Goal: Connect with others: Connect with others

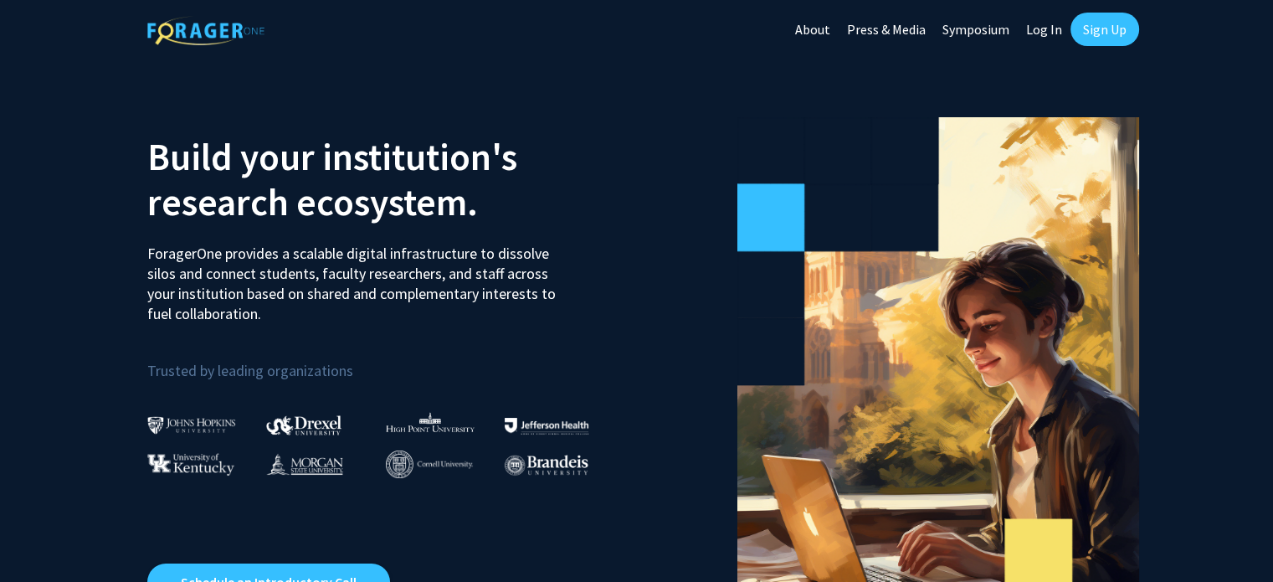
click at [1106, 19] on link "Sign Up" at bounding box center [1104, 29] width 69 height 33
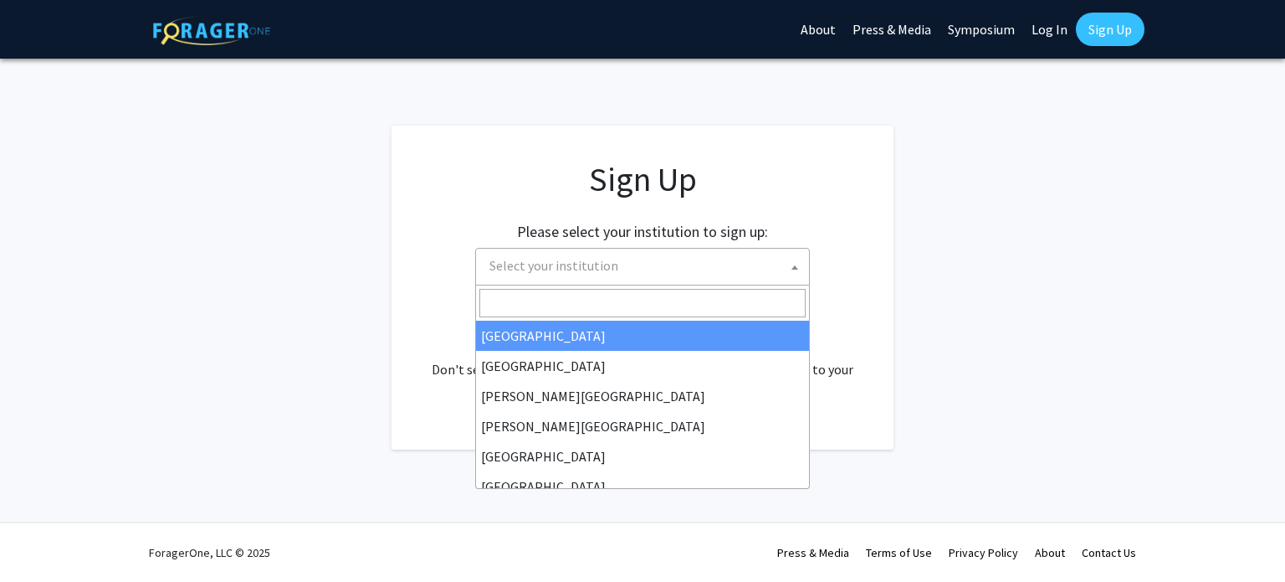
click at [663, 279] on span "Select your institution" at bounding box center [646, 265] width 326 height 34
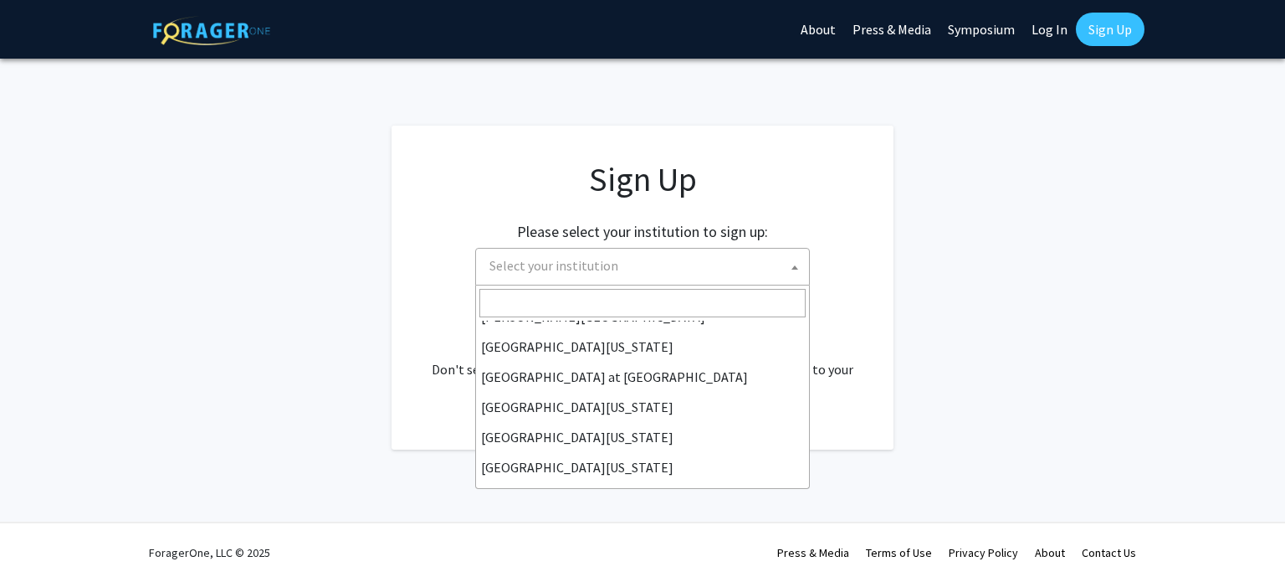
scroll to position [586, 0]
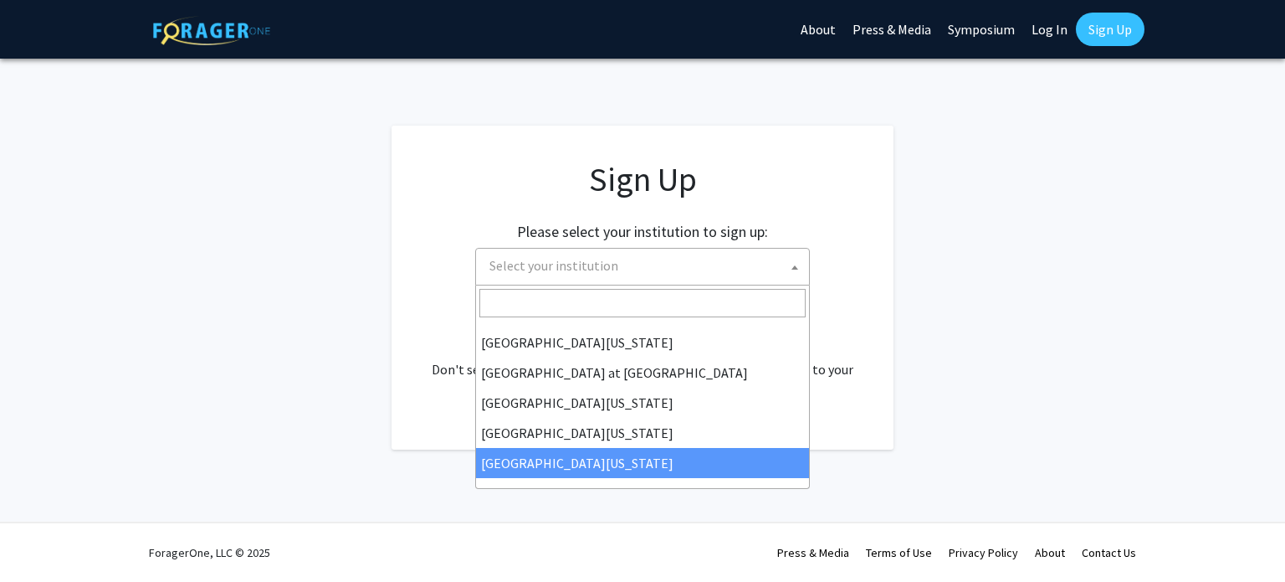
select select "33"
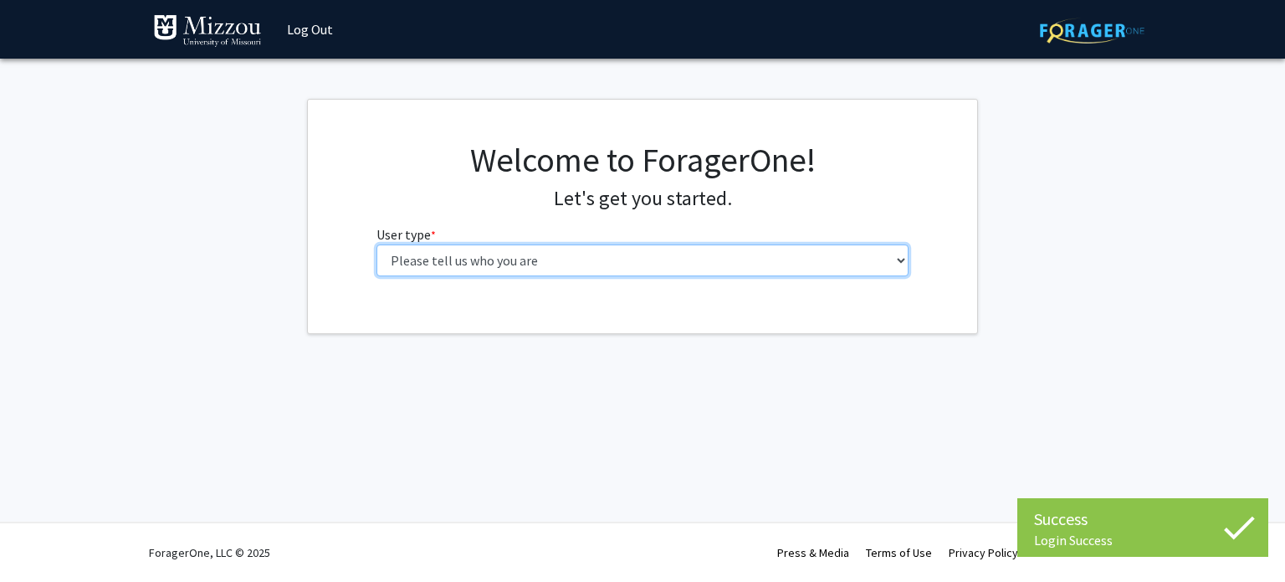
click at [600, 254] on select "Please tell us who you are Undergraduate Student Master's Student Doctoral Cand…" at bounding box center [643, 260] width 533 height 32
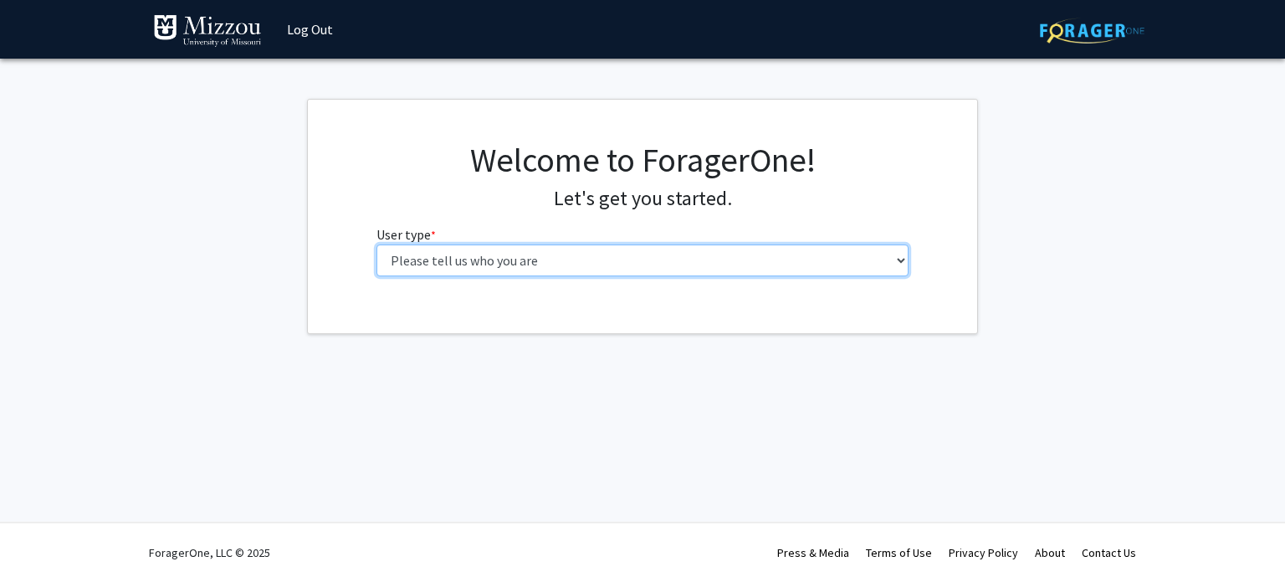
select select "1: undergrad"
click at [377, 244] on select "Please tell us who you are Undergraduate Student Master's Student Doctoral Cand…" at bounding box center [643, 260] width 533 height 32
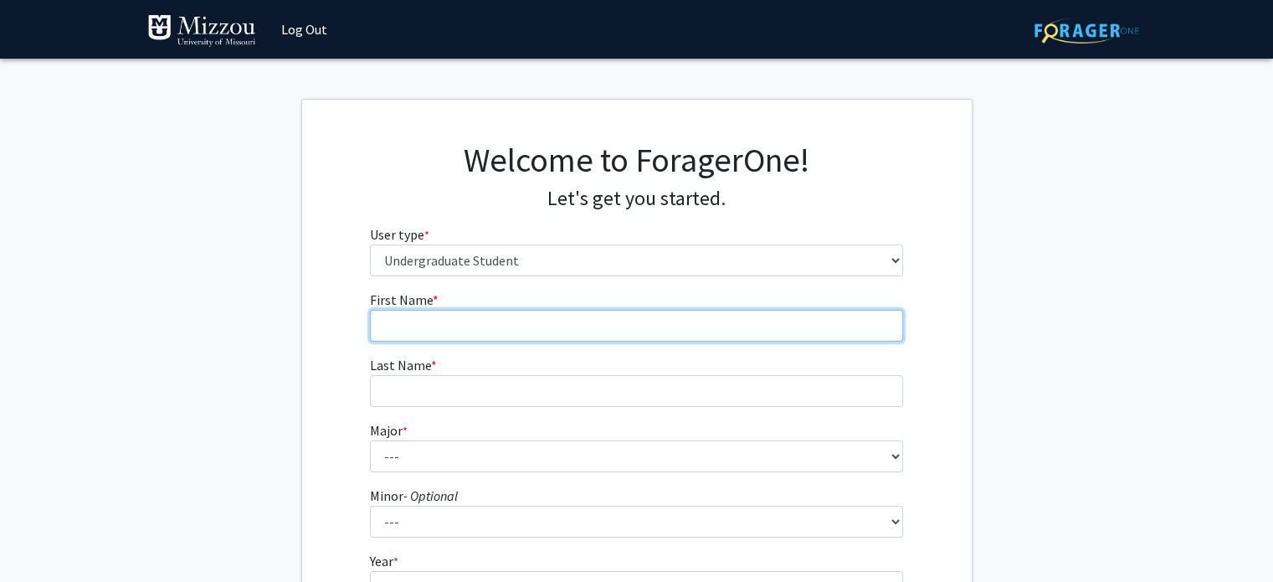
click at [607, 320] on input "First Name * required" at bounding box center [636, 326] width 533 height 32
type input "Kirsten"
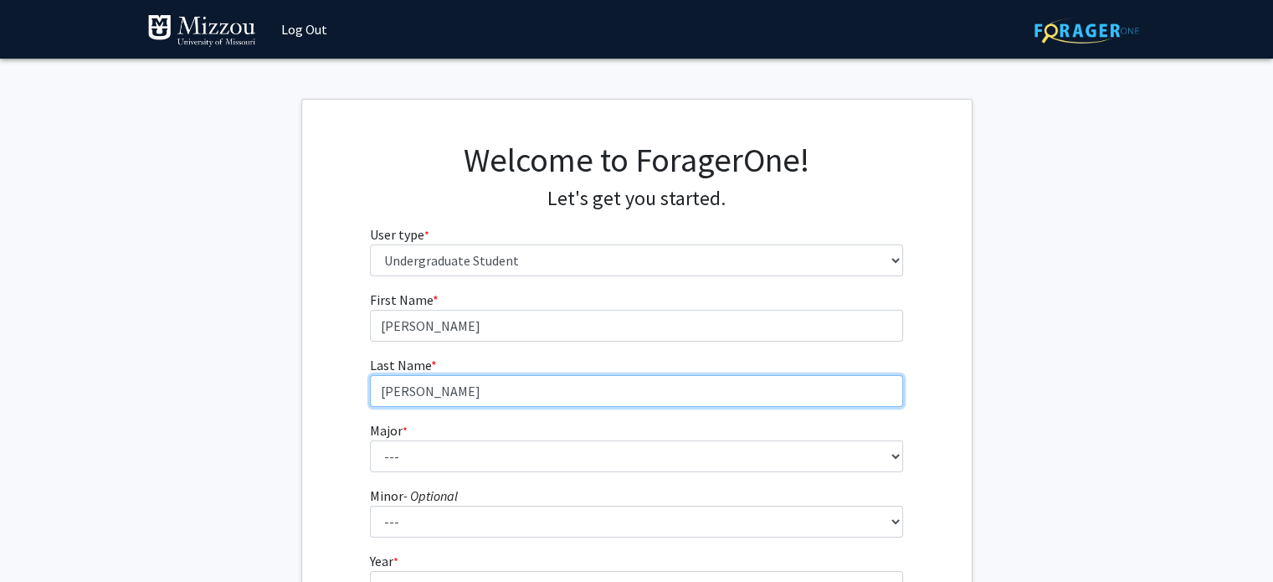
type input "Shelby"
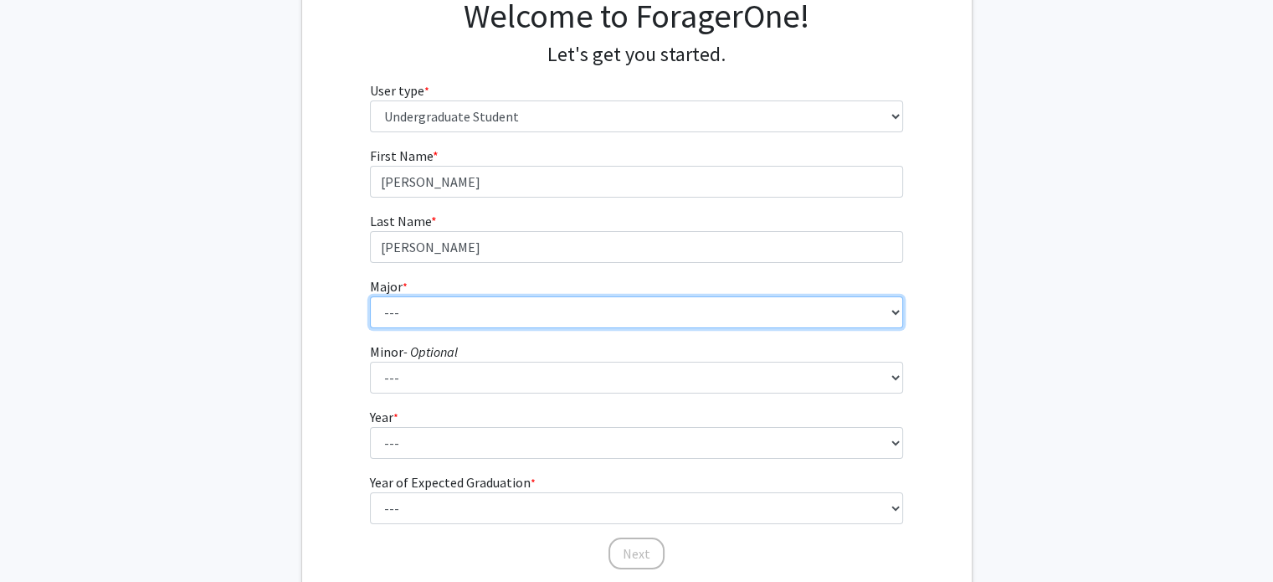
scroll to position [146, 0]
click at [638, 295] on select "--- Agribusiness Management Agricultural Education Agricultural Education: Comm…" at bounding box center [636, 310] width 533 height 32
select select "135: 2628"
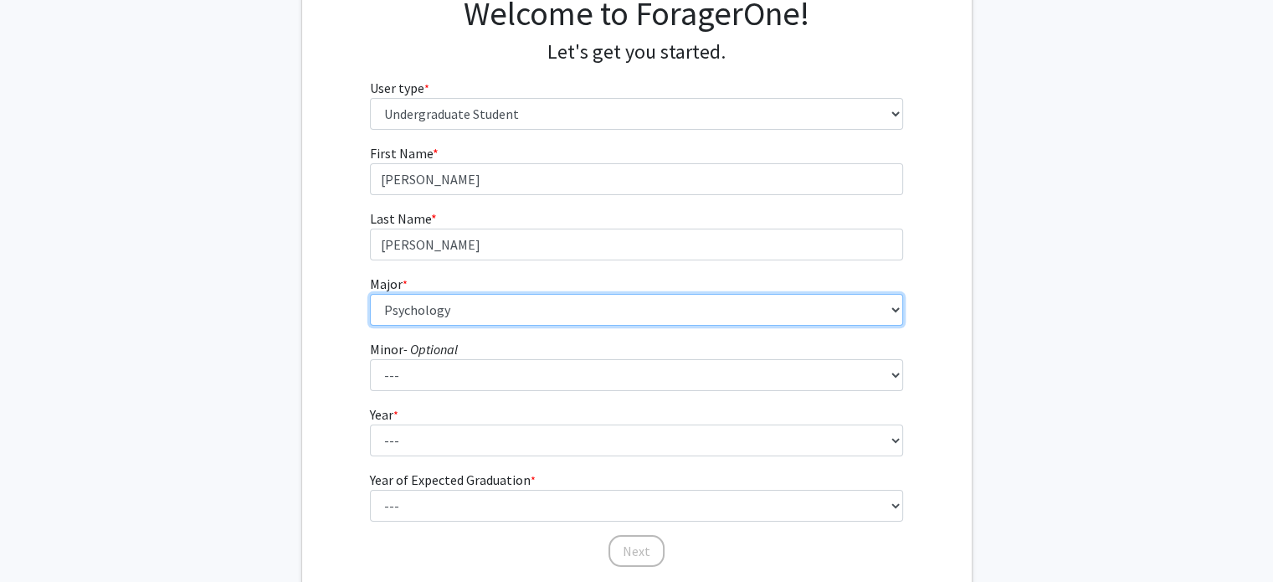
click at [370, 294] on select "--- Agribusiness Management Agricultural Education Agricultural Education: Comm…" at bounding box center [636, 310] width 533 height 32
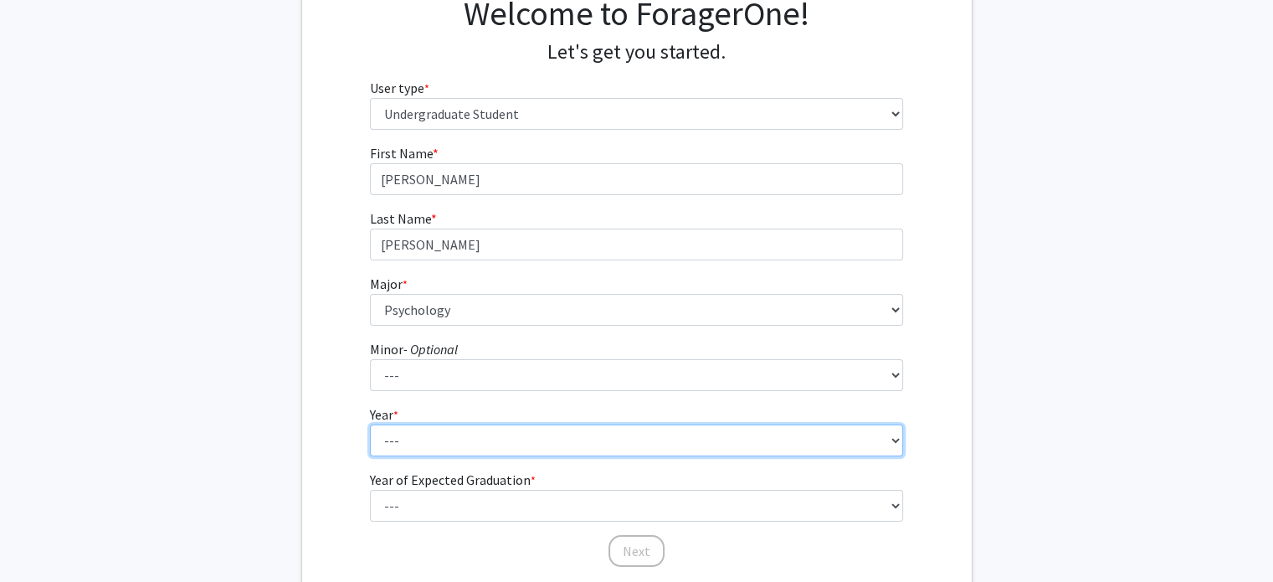
click at [472, 448] on select "--- First-year Sophomore Junior Senior Postbaccalaureate Certificate" at bounding box center [636, 440] width 533 height 32
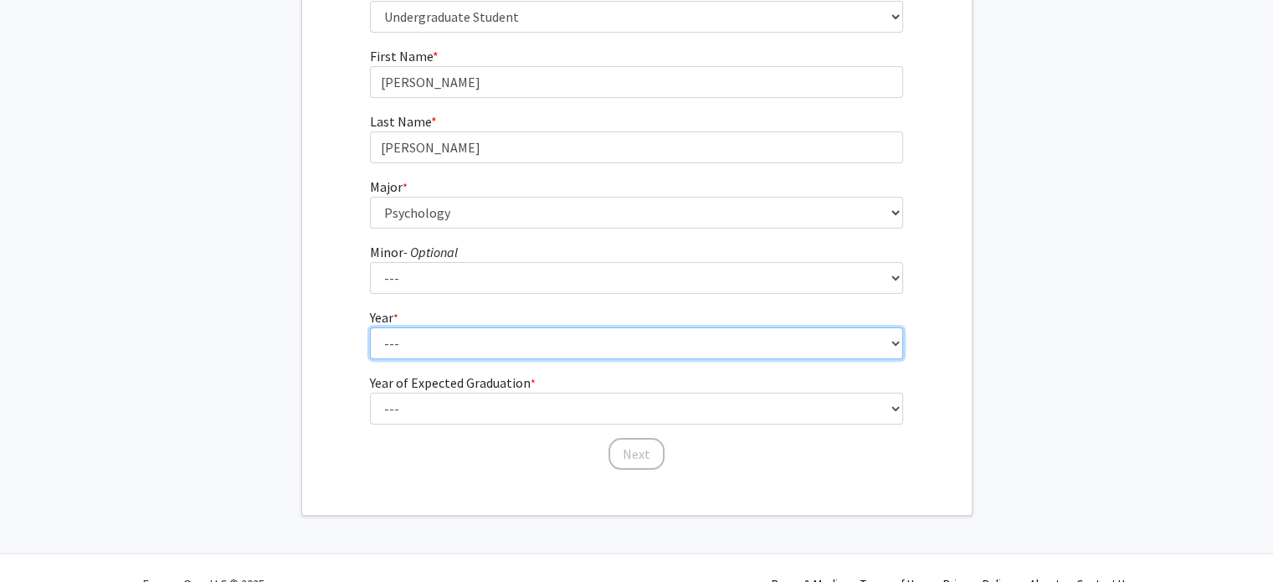
scroll to position [274, 0]
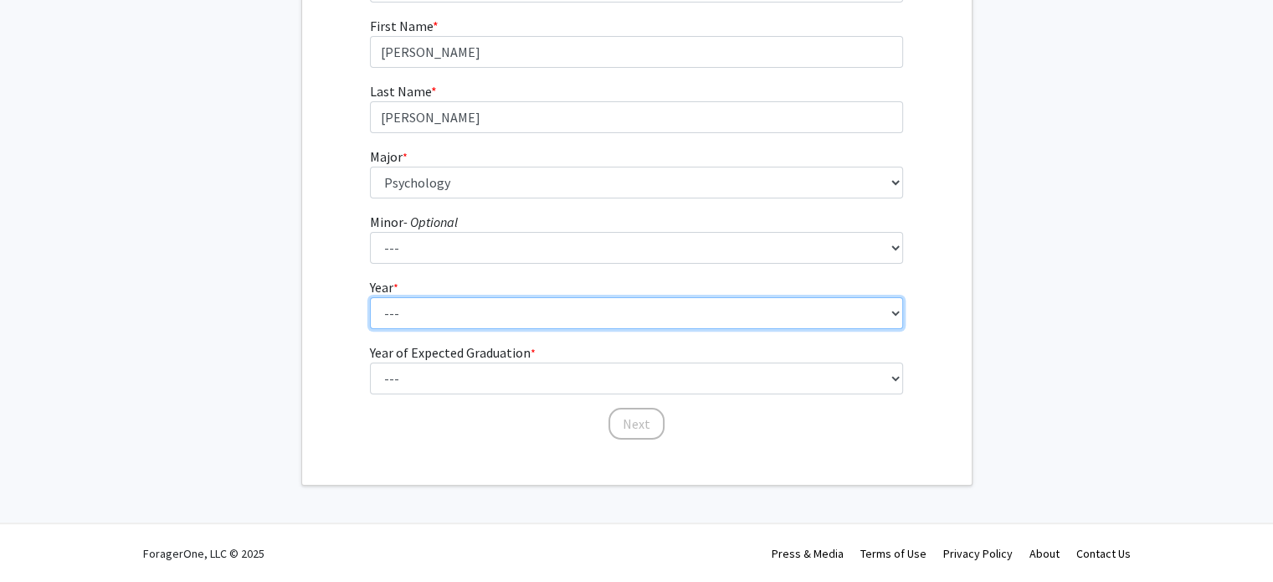
click at [539, 317] on select "--- First-year Sophomore Junior Senior Postbaccalaureate Certificate" at bounding box center [636, 313] width 533 height 32
select select "4: senior"
click at [370, 297] on select "--- First-year Sophomore Junior Senior Postbaccalaureate Certificate" at bounding box center [636, 313] width 533 height 32
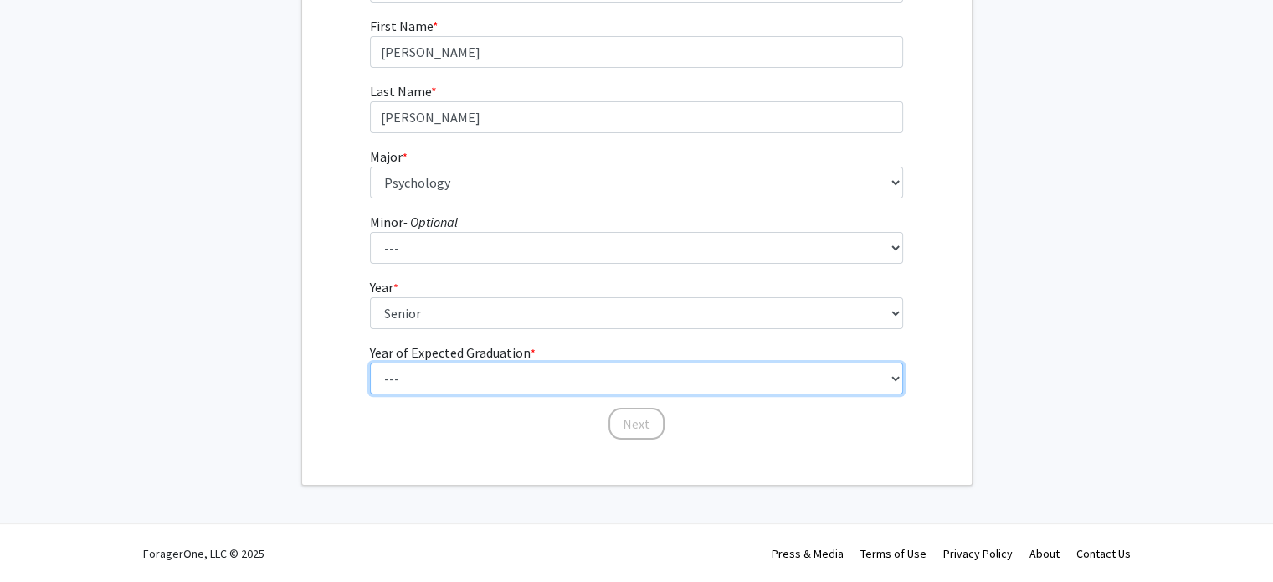
click at [523, 366] on select "--- 2025 2026 2027 2028 2029 2030 2031 2032 2033 2034" at bounding box center [636, 378] width 533 height 32
select select "2: 2026"
click at [370, 362] on select "--- 2025 2026 2027 2028 2029 2030 2031 2032 2033 2034" at bounding box center [636, 378] width 533 height 32
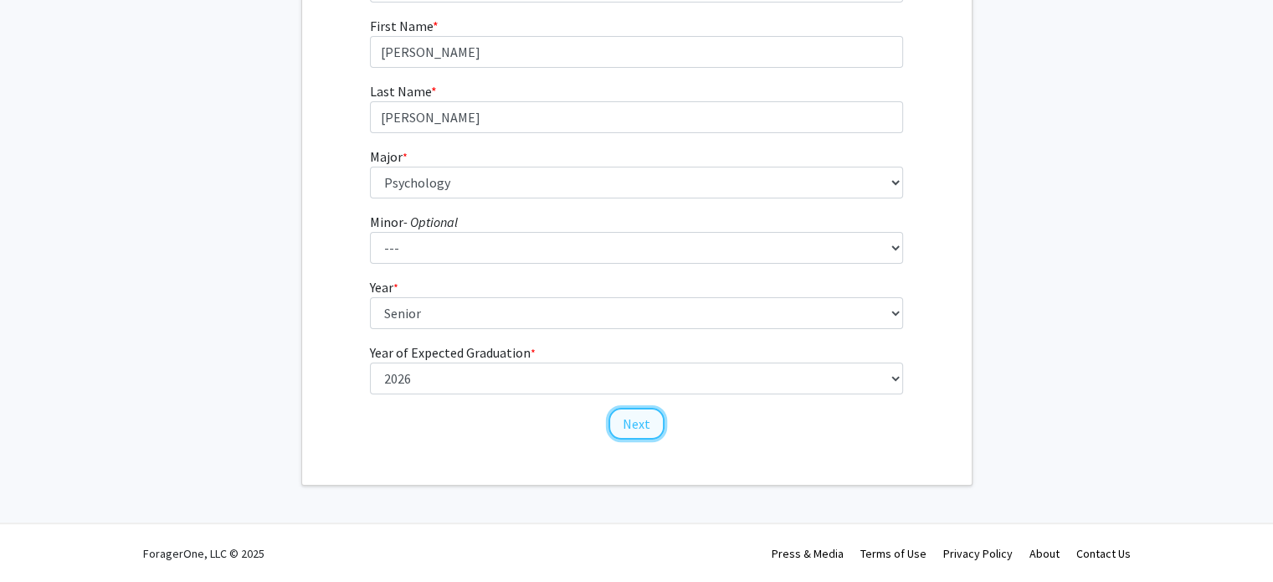
click at [641, 438] on button "Next" at bounding box center [636, 423] width 56 height 32
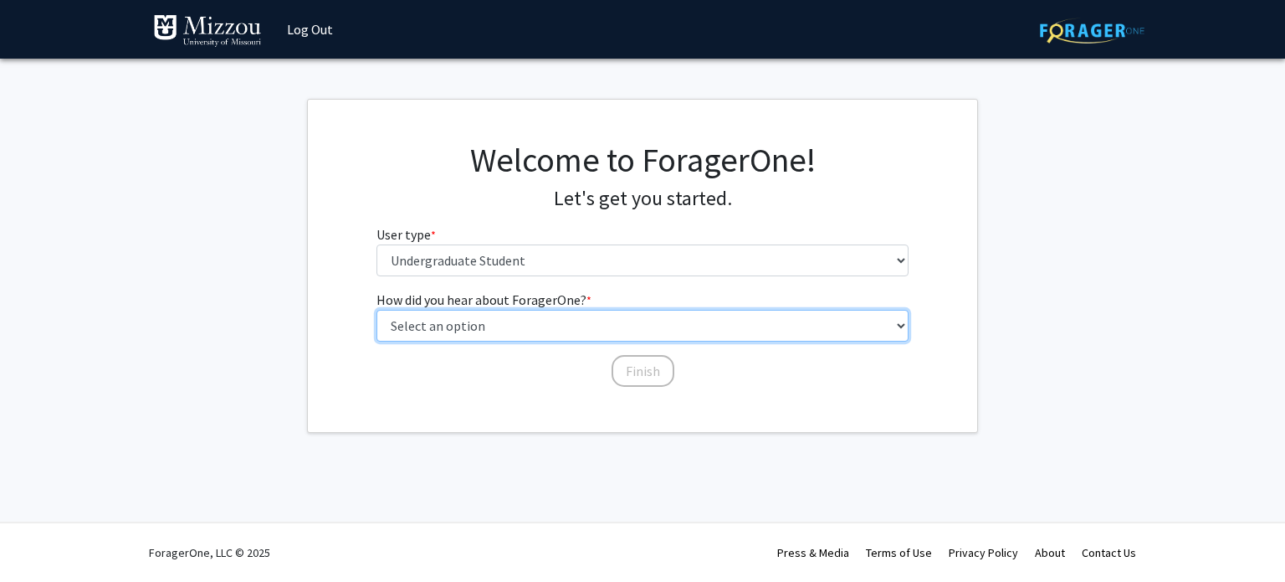
click at [626, 321] on select "Select an option Peer/student recommendation Faculty/staff recommendation Unive…" at bounding box center [643, 326] width 533 height 32
select select "2: faculty_recommendation"
click at [377, 310] on select "Select an option Peer/student recommendation Faculty/staff recommendation Unive…" at bounding box center [643, 326] width 533 height 32
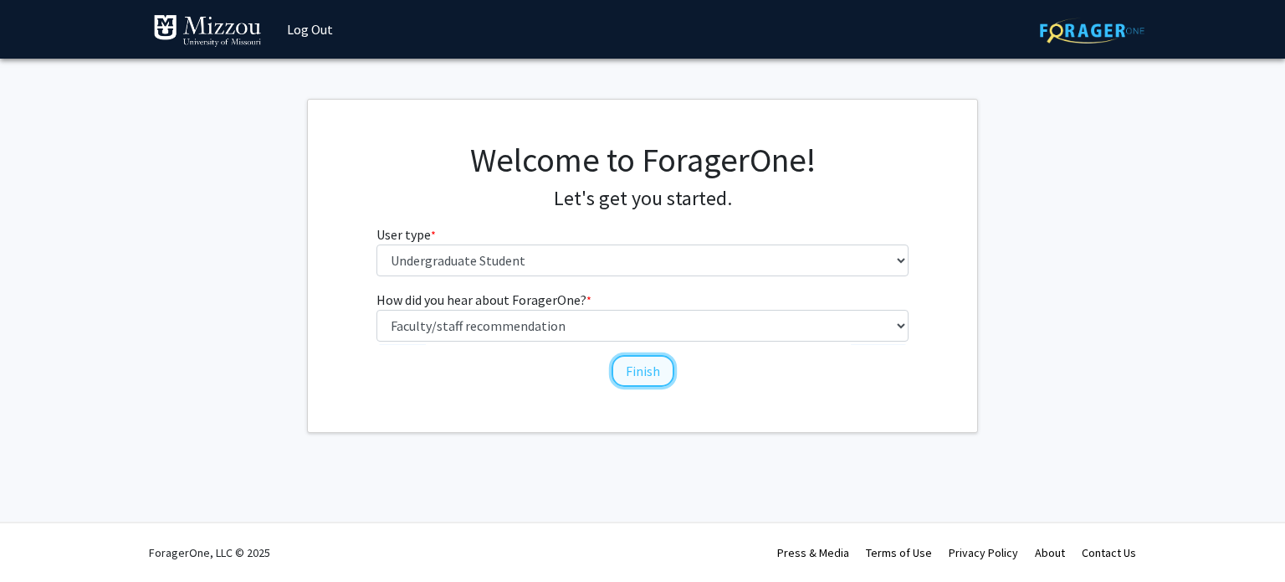
click at [644, 358] on button "Finish" at bounding box center [643, 371] width 63 height 32
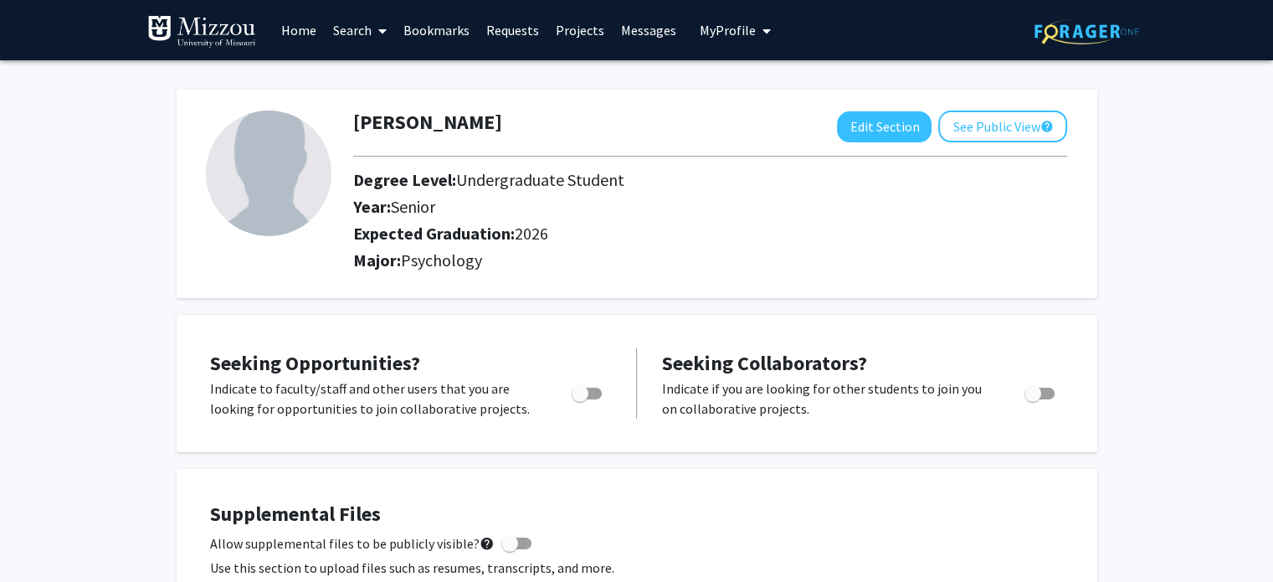
click at [369, 36] on link "Search" at bounding box center [360, 30] width 70 height 59
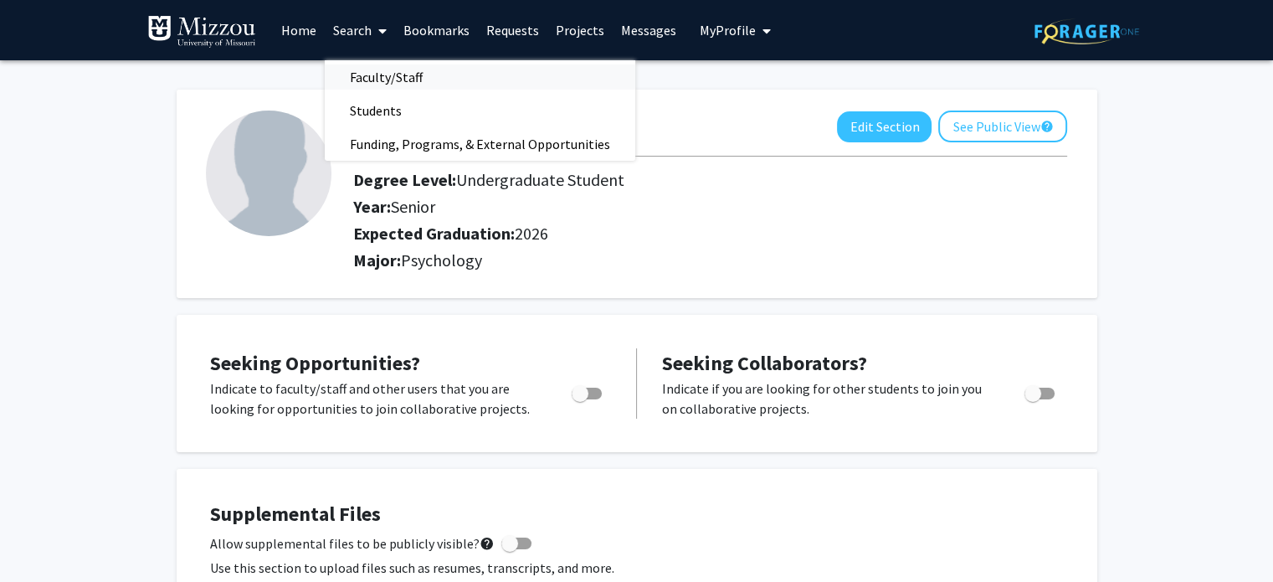
click at [392, 83] on span "Faculty/Staff" at bounding box center [386, 76] width 123 height 33
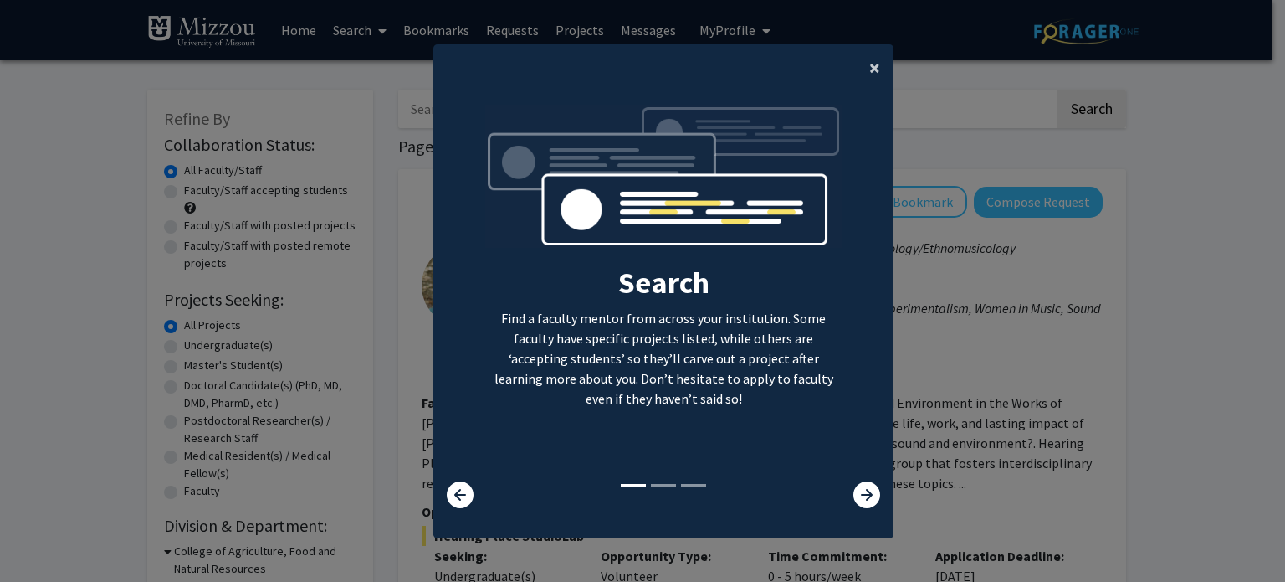
click at [861, 71] on button "×" at bounding box center [875, 67] width 38 height 47
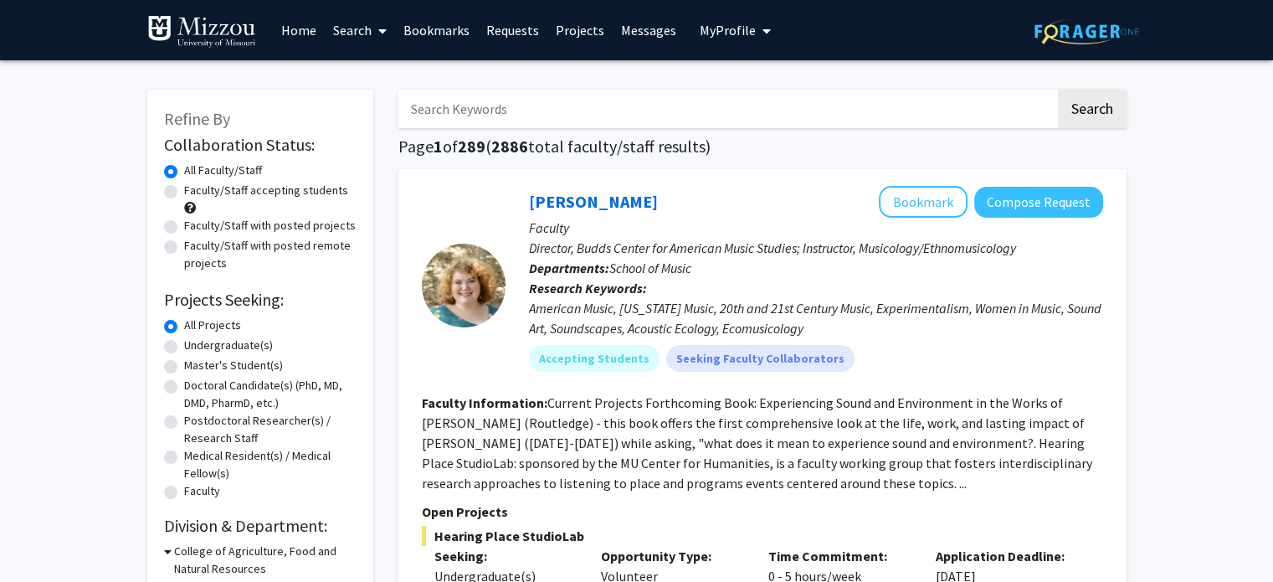
click at [682, 106] on input "Search Keywords" at bounding box center [726, 109] width 657 height 38
type input "carrie ellis kalton"
click at [1058, 90] on button "Search" at bounding box center [1092, 109] width 69 height 38
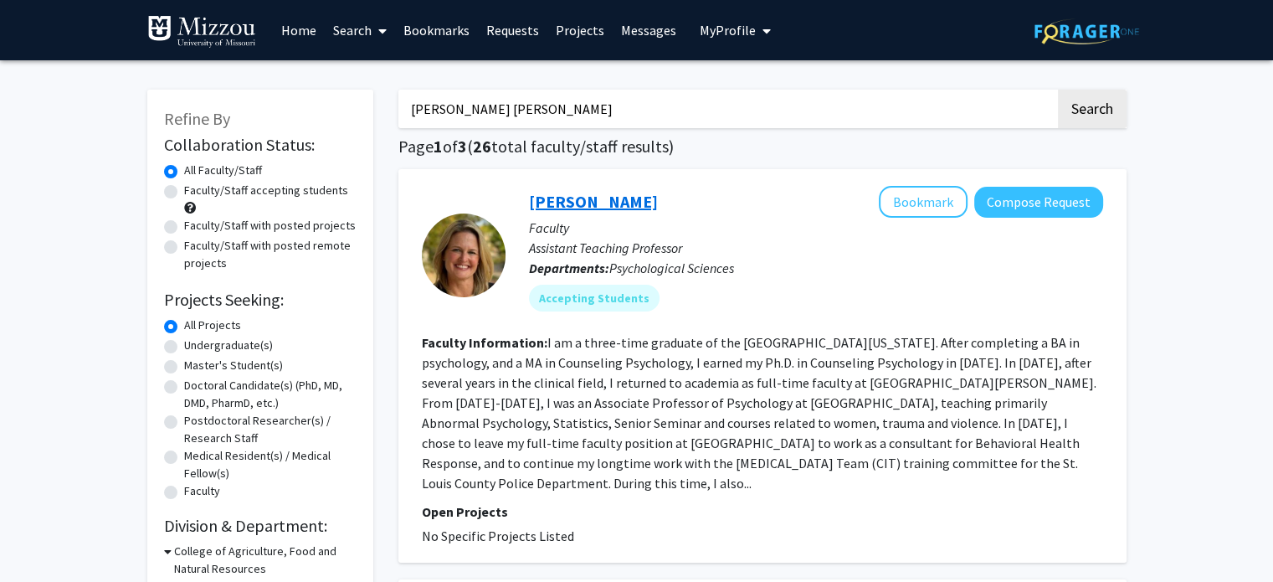
click at [646, 200] on link "Carrie Ellis-Kalton" at bounding box center [593, 201] width 129 height 21
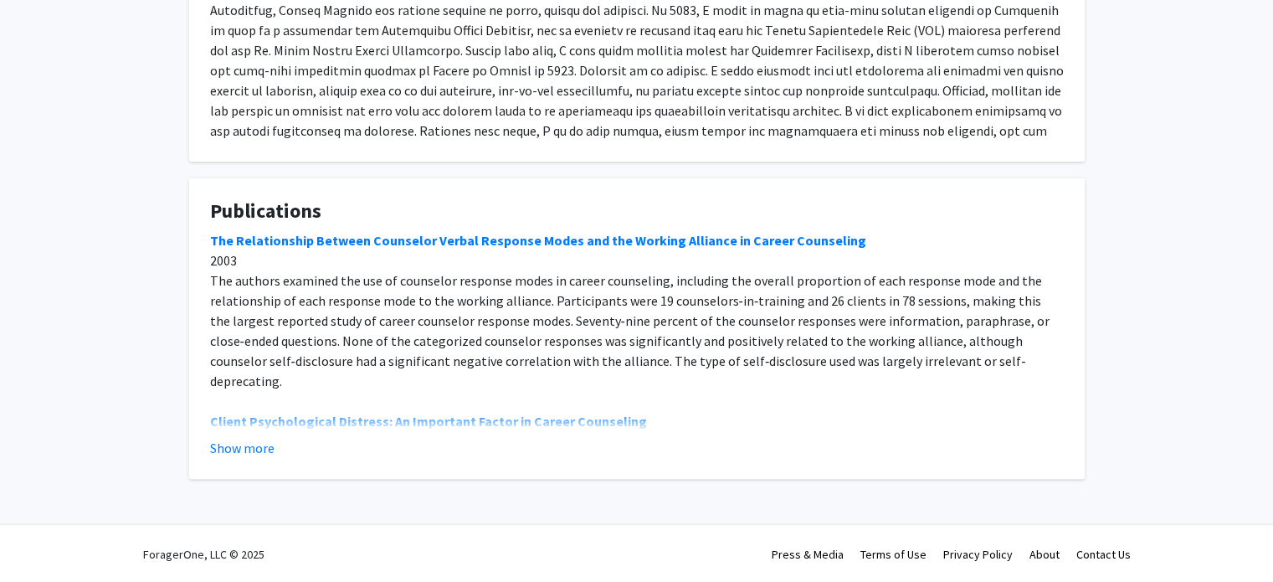
scroll to position [435, 0]
click at [257, 441] on button "Show more" at bounding box center [242, 448] width 64 height 20
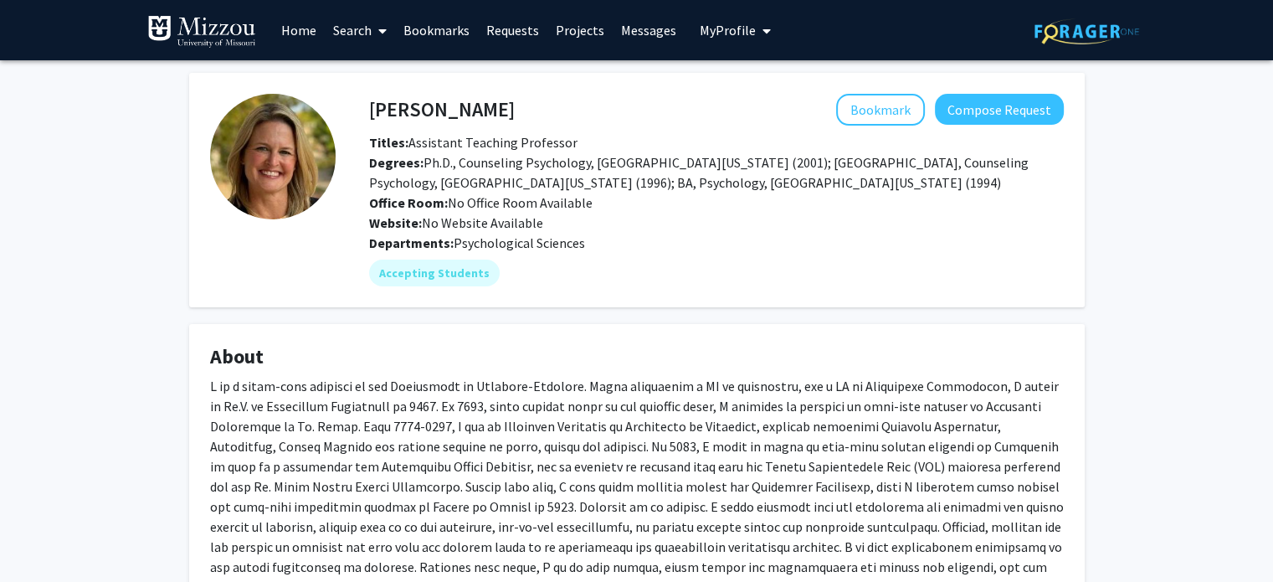
scroll to position [0, 0]
click at [396, 262] on mat-chip "Accepting Students" at bounding box center [434, 272] width 131 height 27
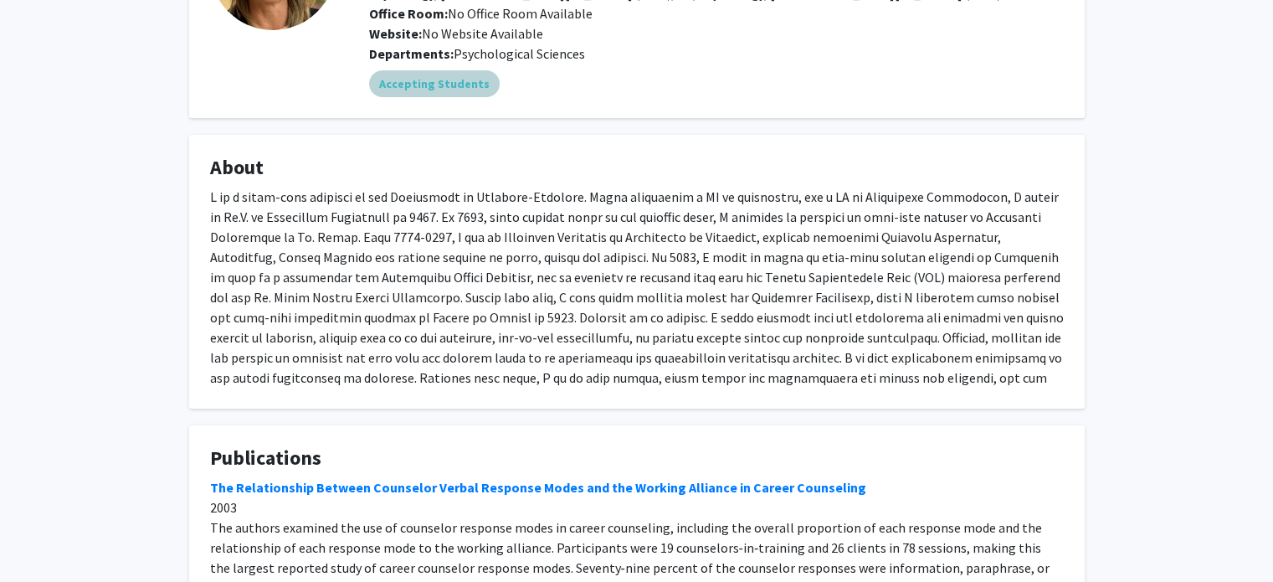
scroll to position [186, 0]
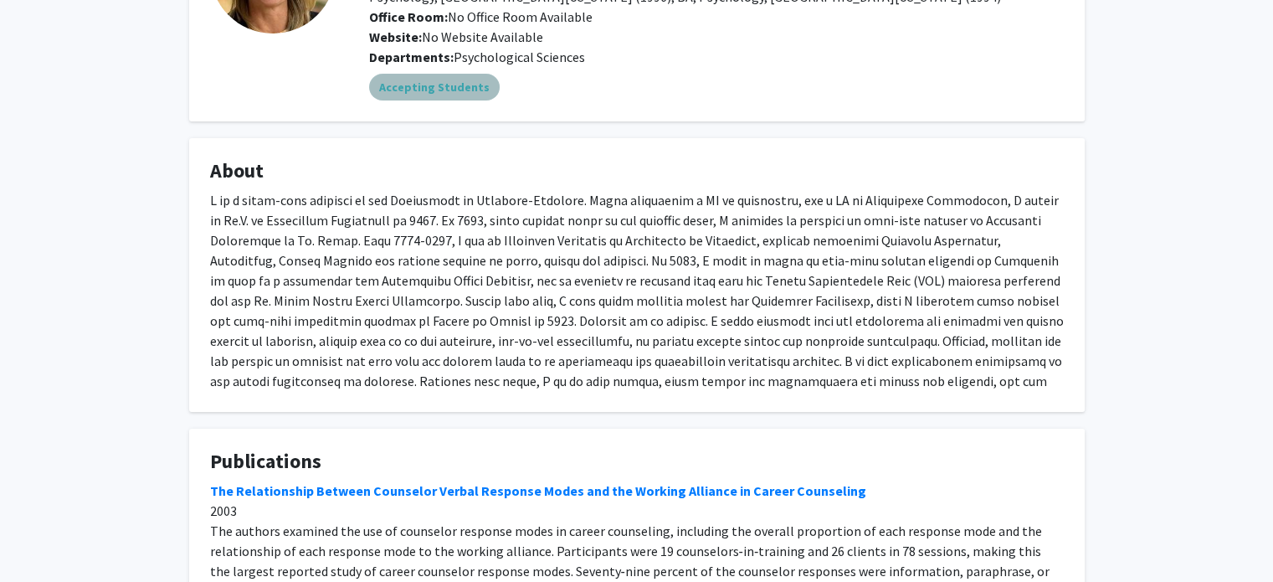
click at [438, 87] on mat-chip "Accepting Students" at bounding box center [434, 87] width 131 height 27
click at [425, 126] on div "Carrie Ellis-Kalton Bookmark Compose Request Titles: Assistant Teaching Profess…" at bounding box center [637, 368] width 920 height 962
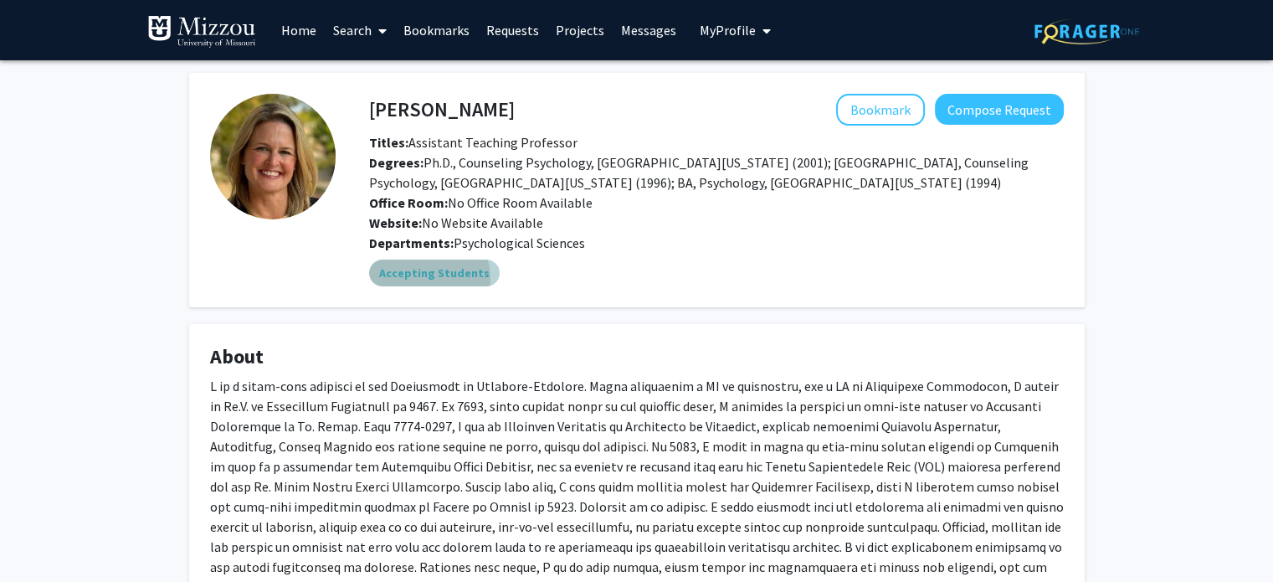
click at [419, 278] on mat-chip "Accepting Students" at bounding box center [434, 272] width 131 height 27
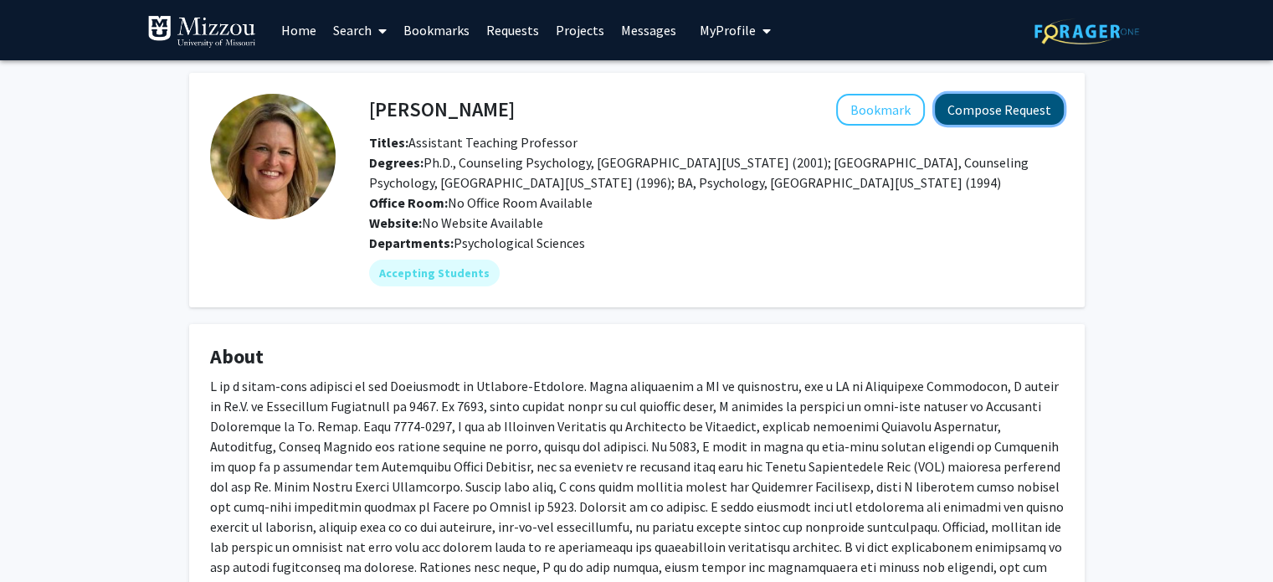
click at [1018, 101] on button "Compose Request" at bounding box center [999, 109] width 129 height 31
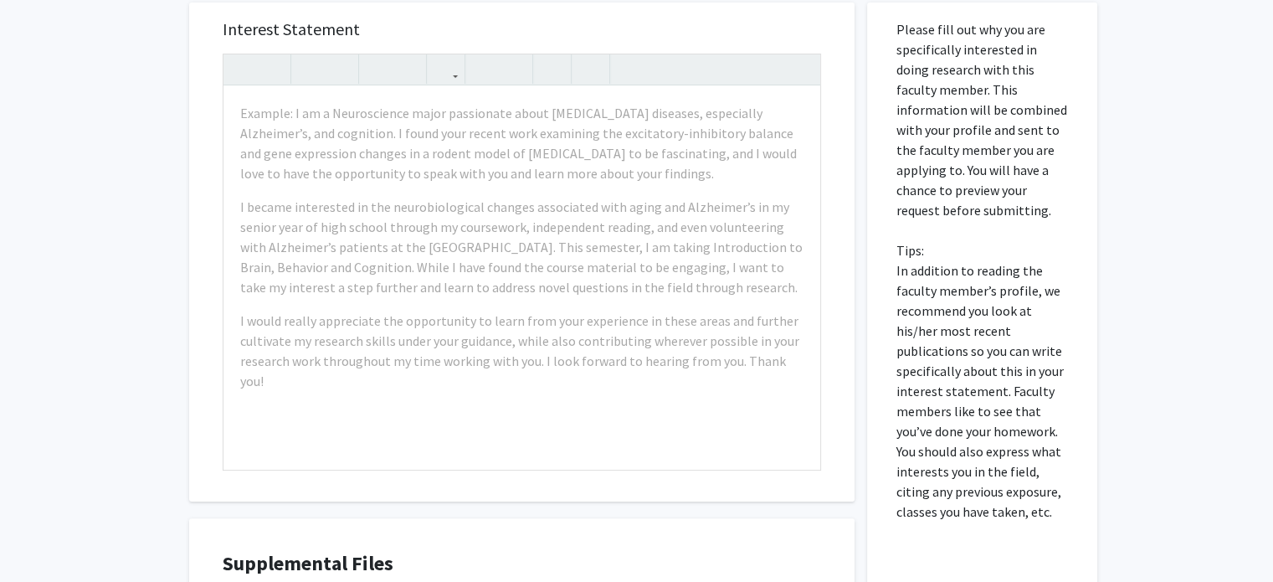
scroll to position [290, 0]
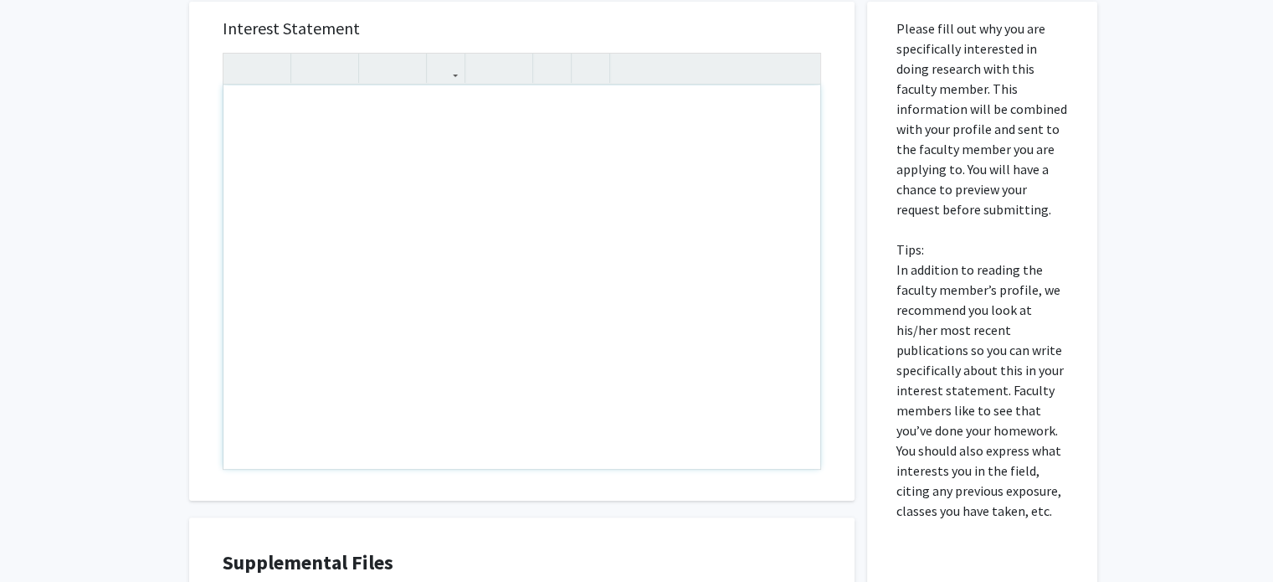
click at [676, 342] on div "Note to users with screen readers: Please press Alt+0 or Option+0 to deactivate…" at bounding box center [521, 276] width 597 height 383
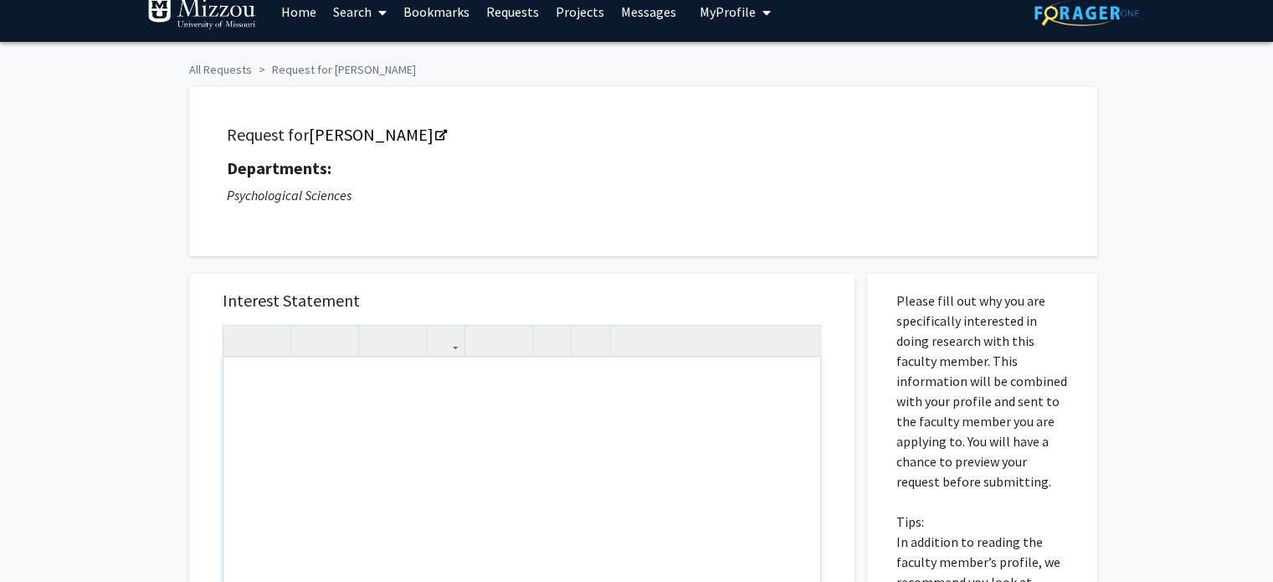
scroll to position [18, 0]
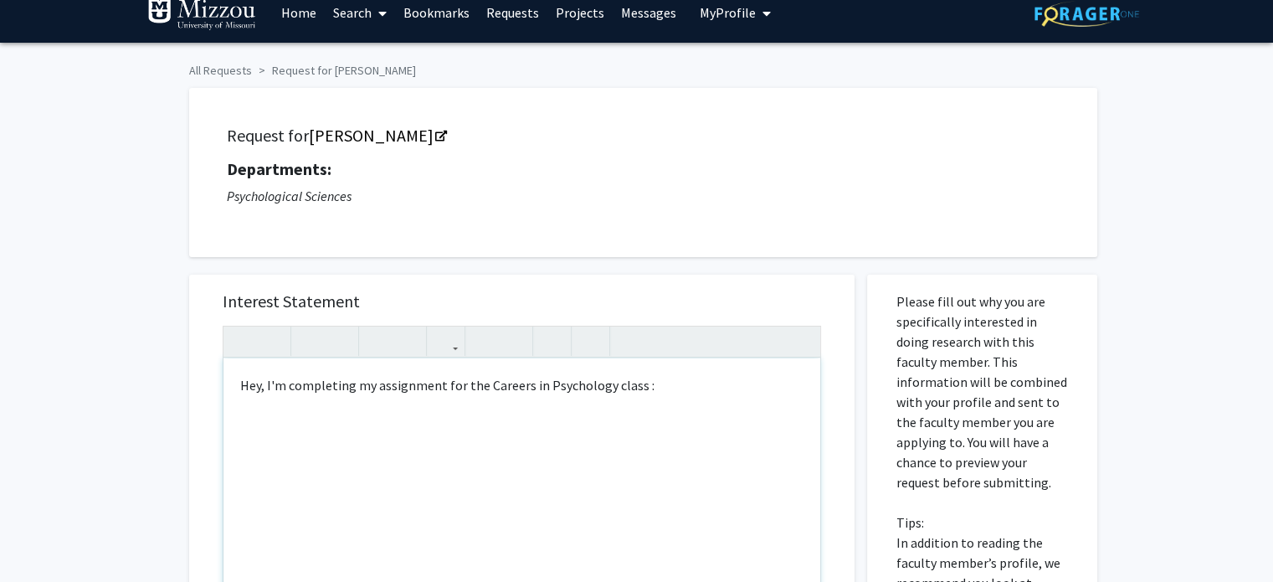
type textarea "Hey, I'm completing my assignment for the Careers in Psychology class :)"
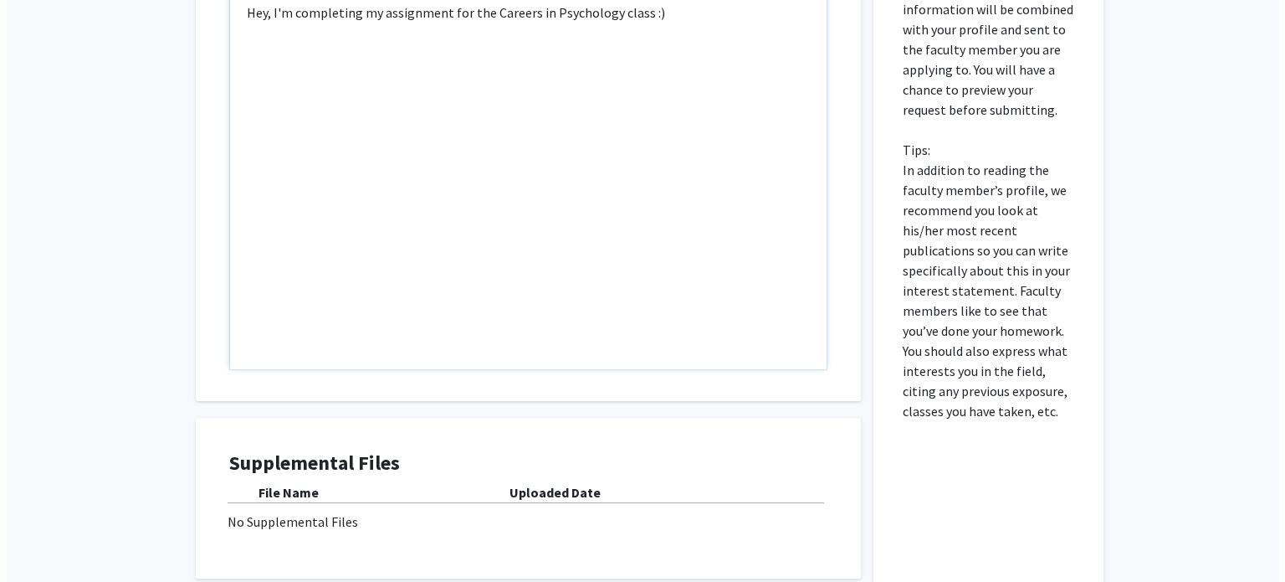
scroll to position [537, 0]
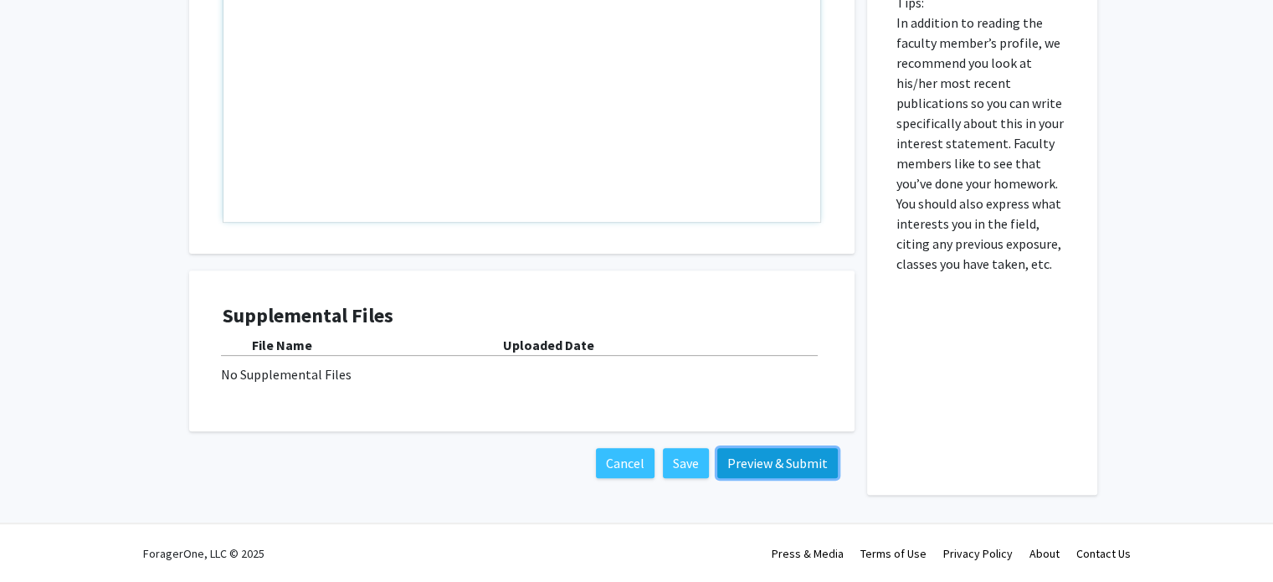
click at [724, 465] on button "Preview & Submit" at bounding box center [777, 463] width 120 height 30
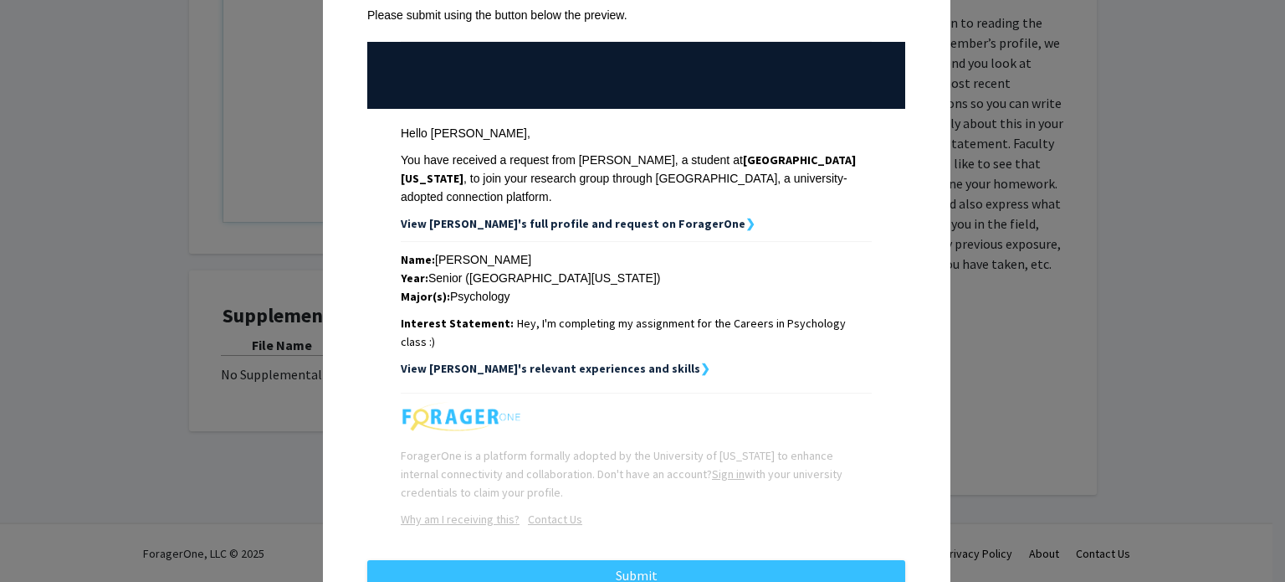
scroll to position [172, 0]
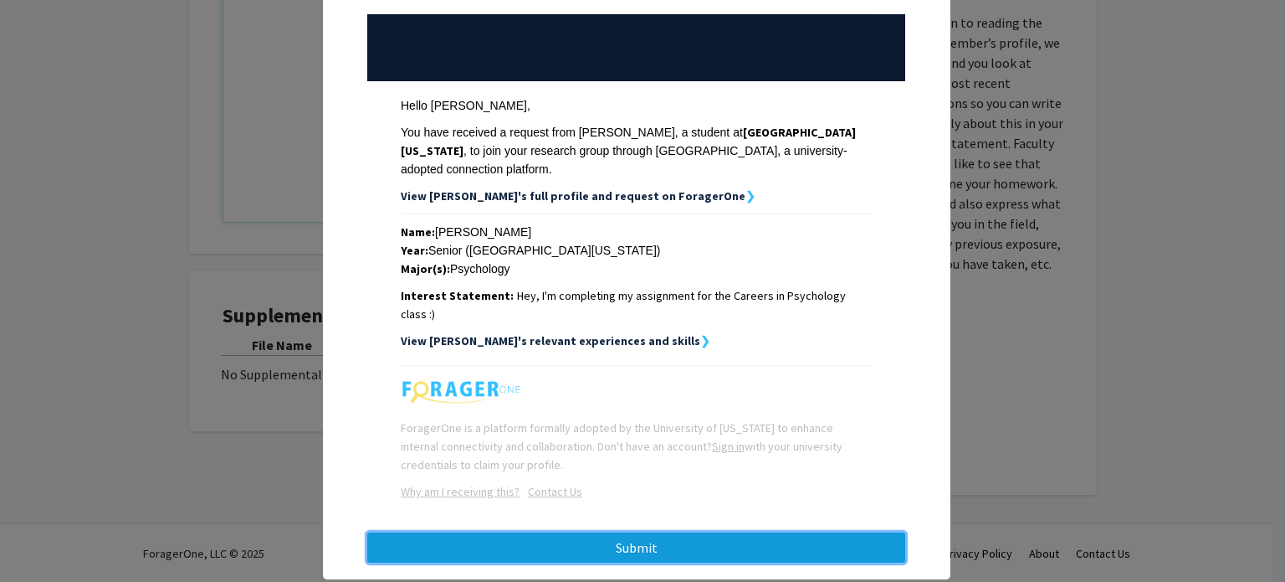
click at [711, 532] on button "Submit" at bounding box center [636, 547] width 538 height 30
